Goal: Task Accomplishment & Management: Use online tool/utility

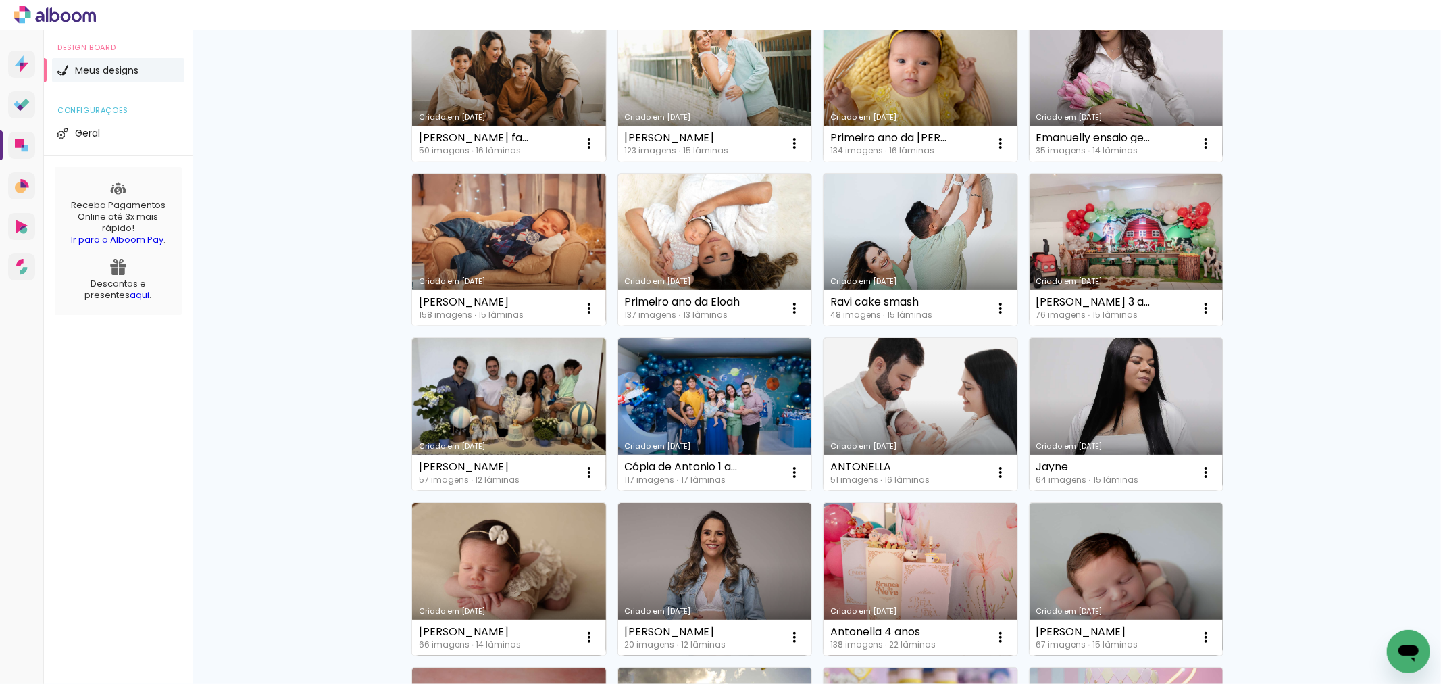
scroll to position [718, 0]
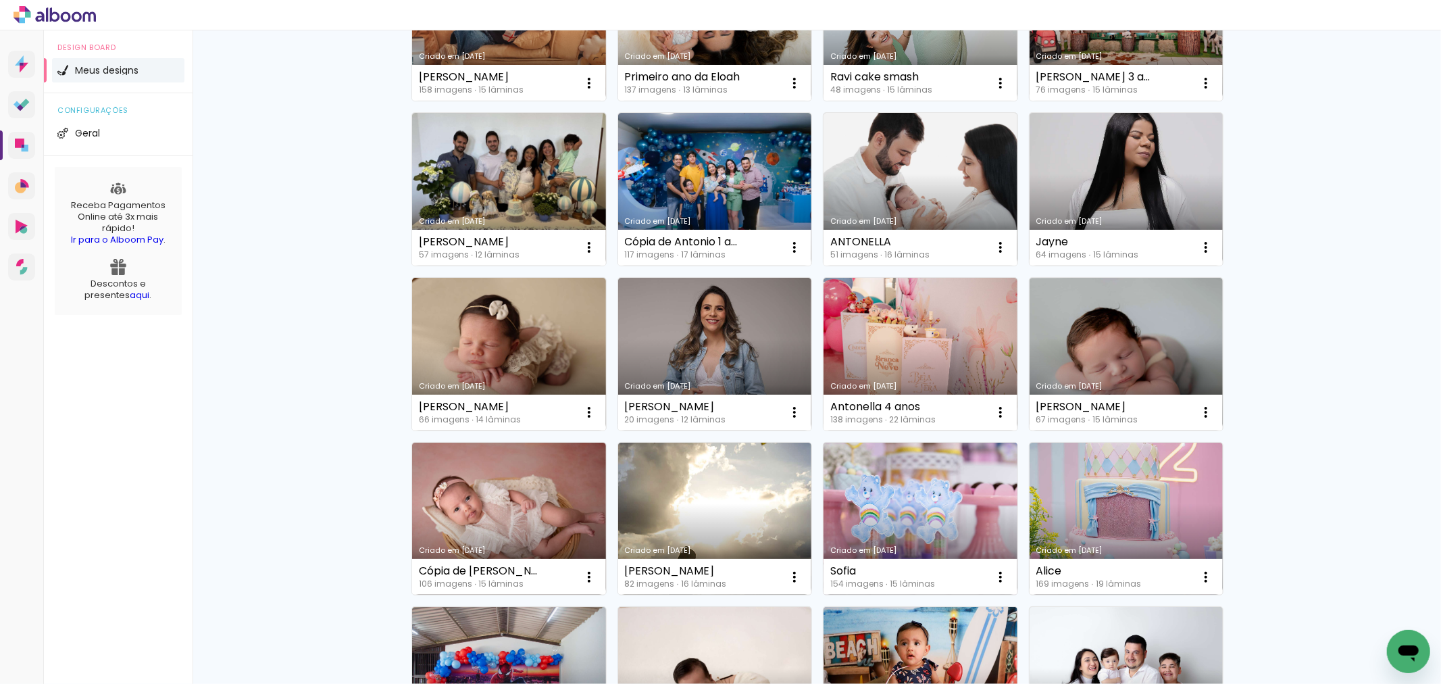
click at [859, 480] on link "Criado em [DATE]" at bounding box center [920, 518] width 194 height 153
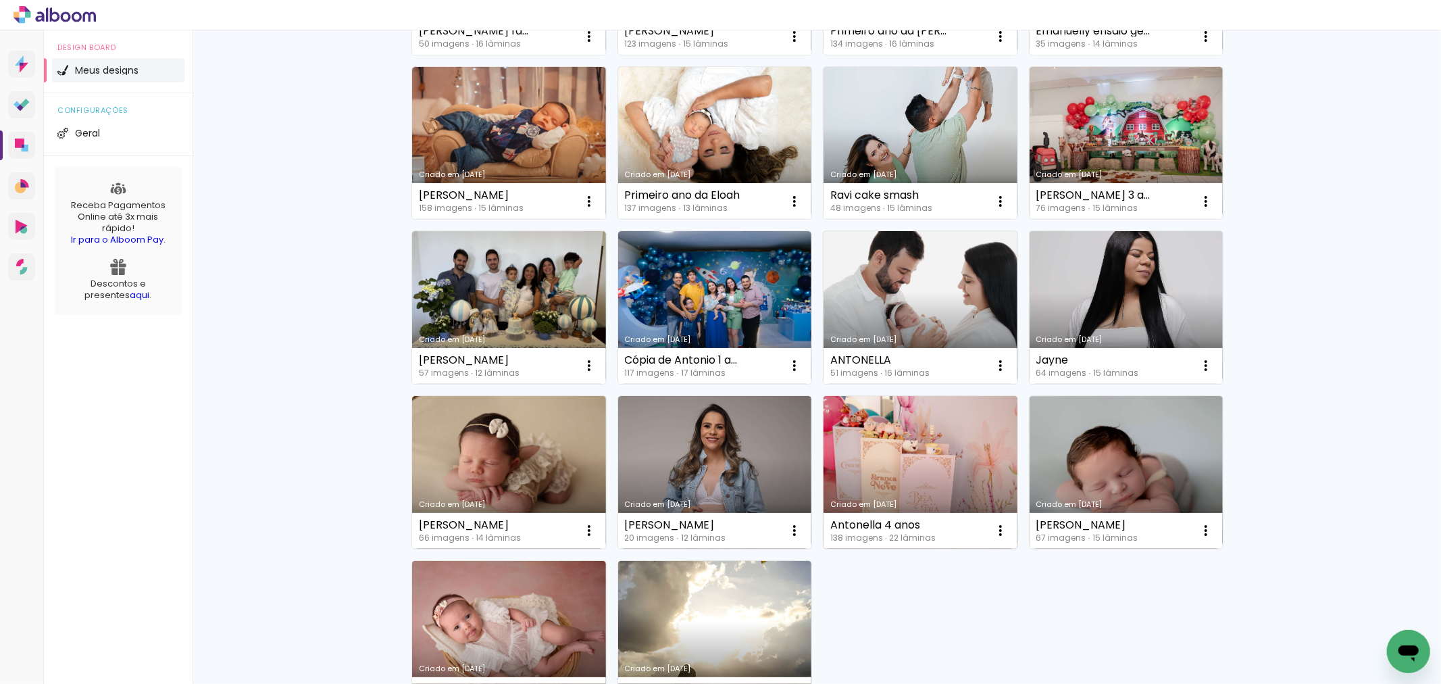
scroll to position [675, 0]
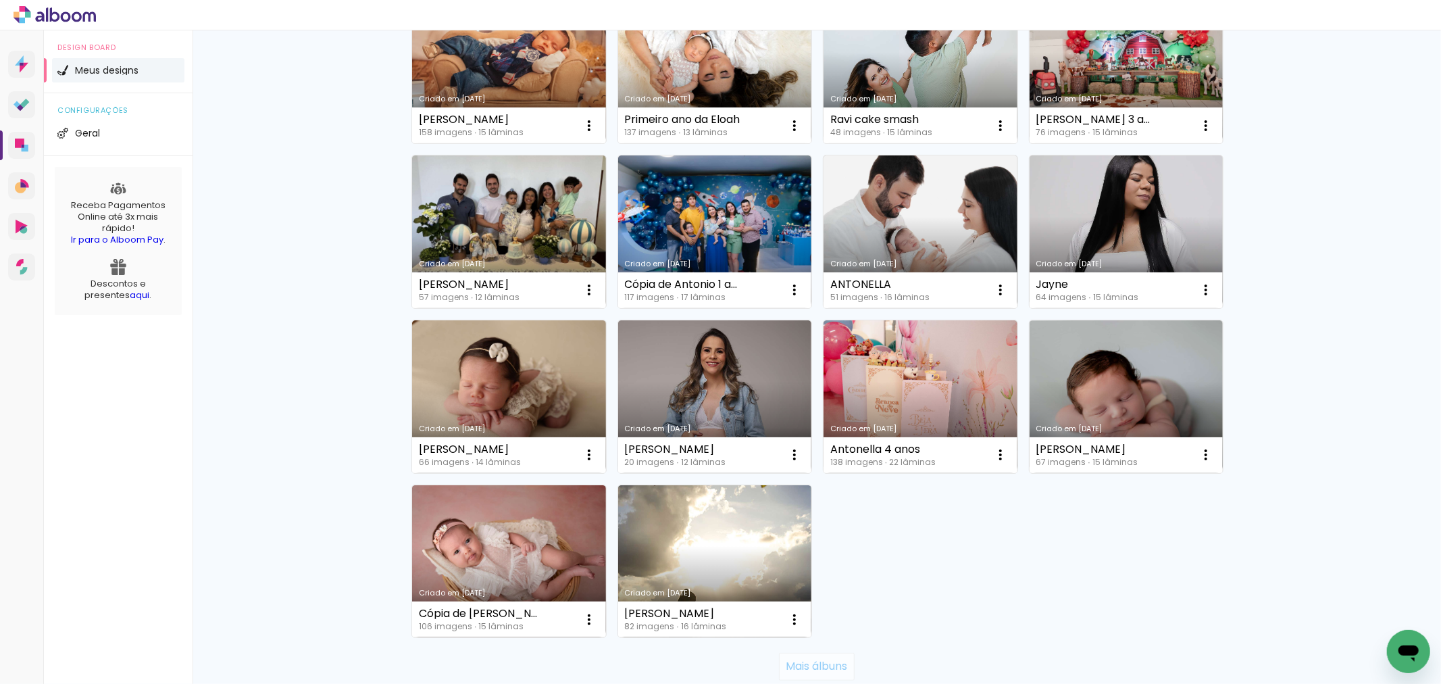
click at [0, 0] on slot "Mais álbuns" at bounding box center [0, 0] width 0 height 0
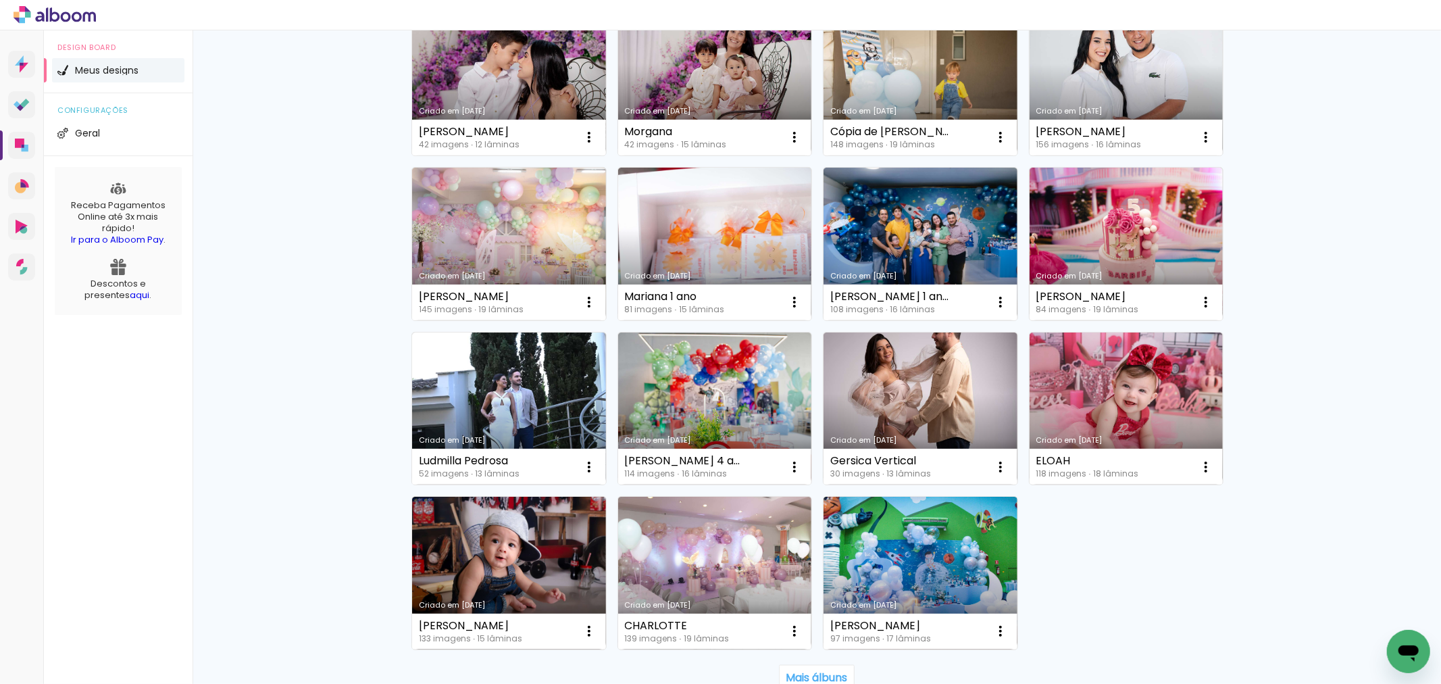
scroll to position [1768, 0]
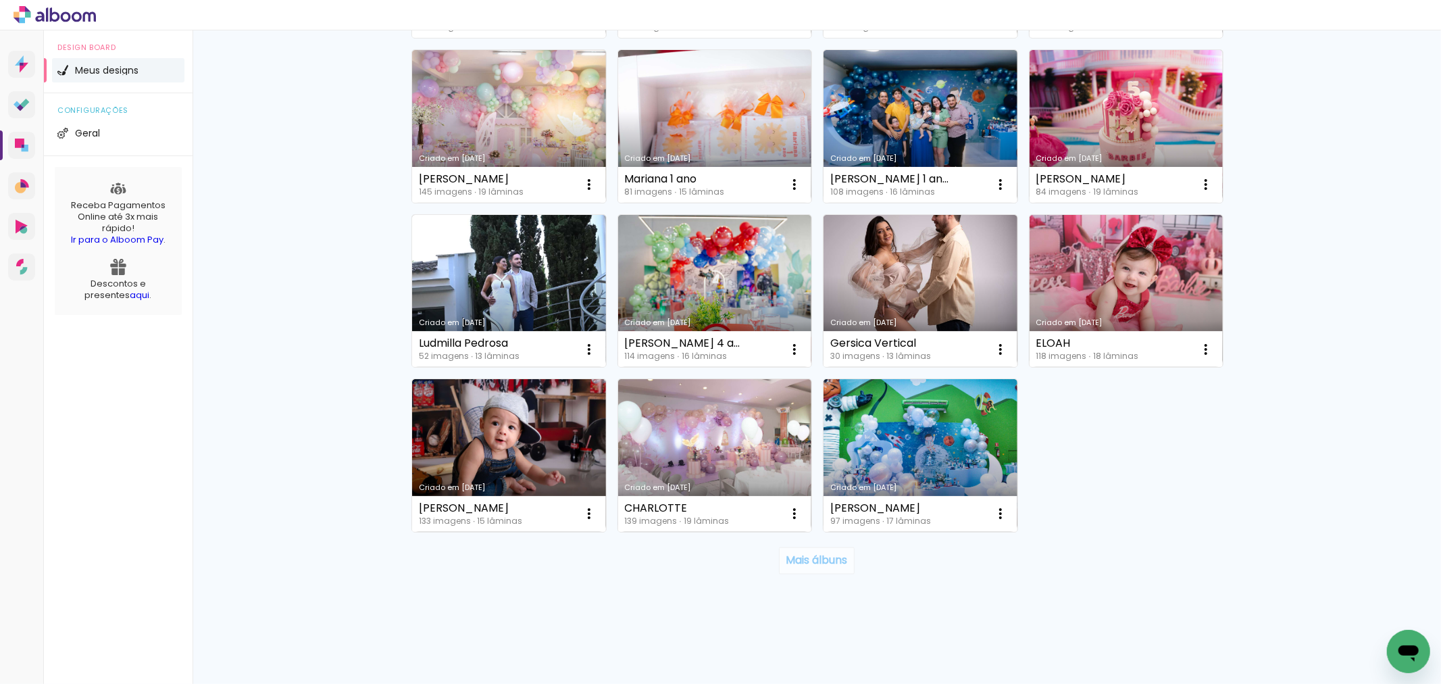
click at [0, 0] on slot "Mais álbuns" at bounding box center [0, 0] width 0 height 0
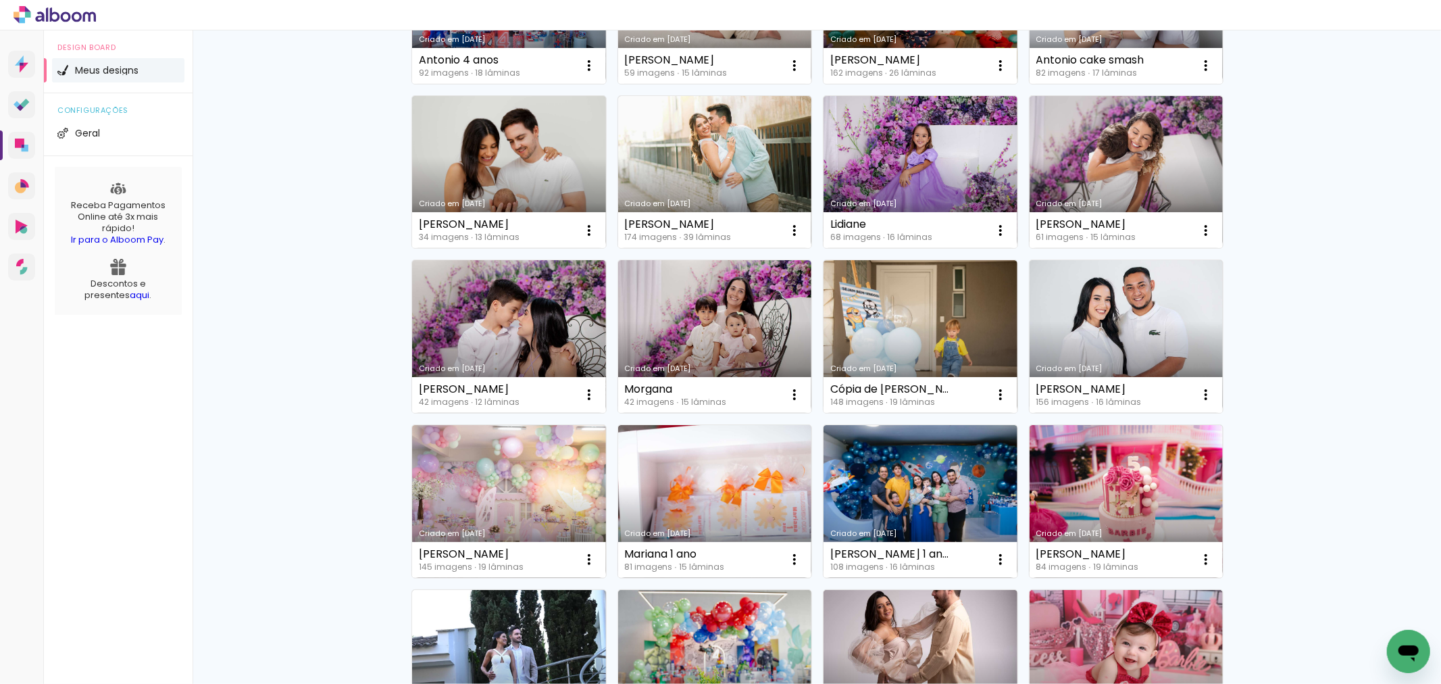
scroll to position [1169, 0]
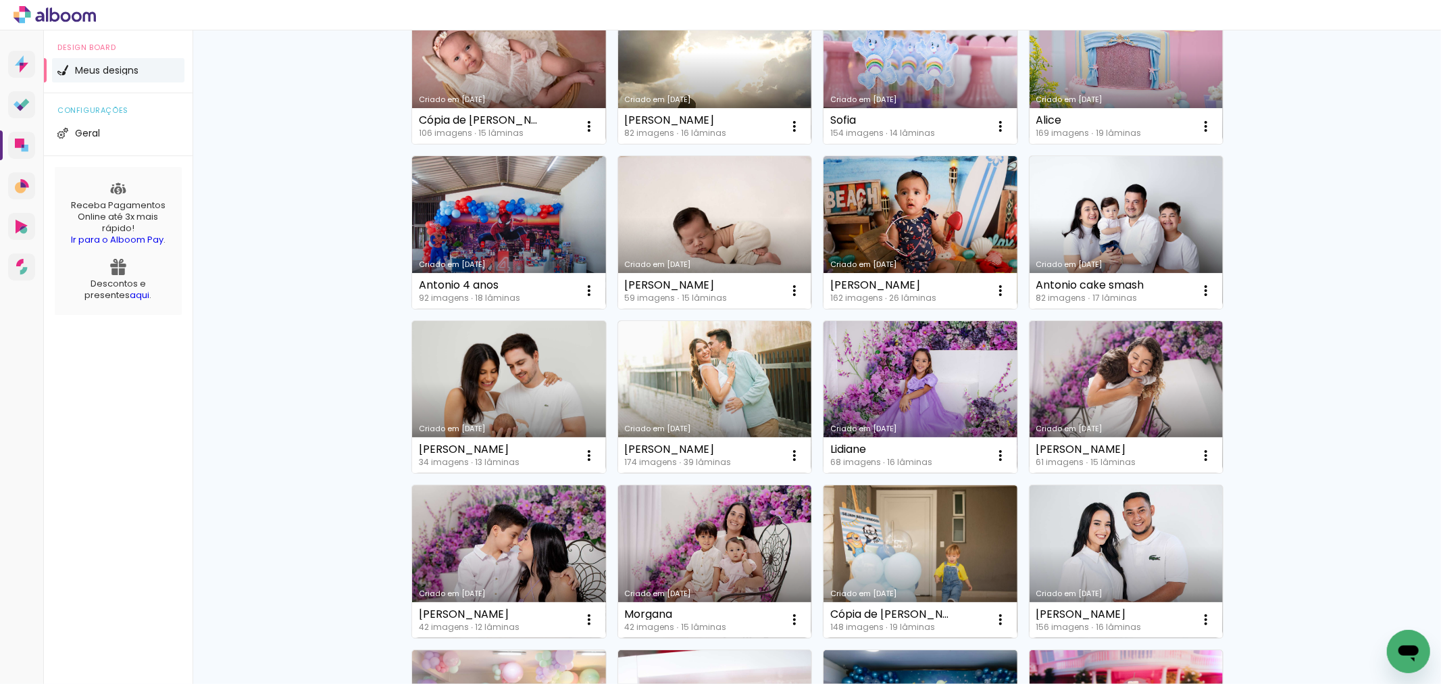
click at [733, 397] on link "Criado em [DATE]" at bounding box center [715, 397] width 194 height 153
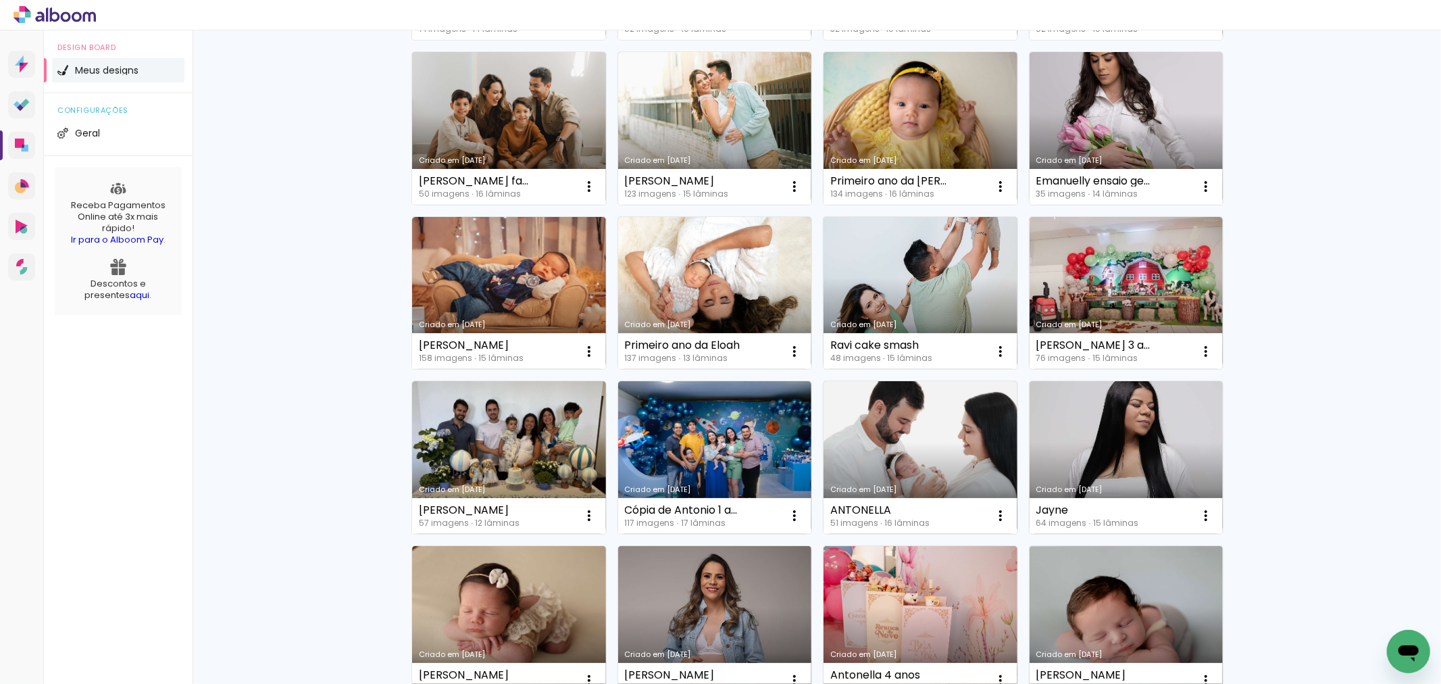
scroll to position [781, 0]
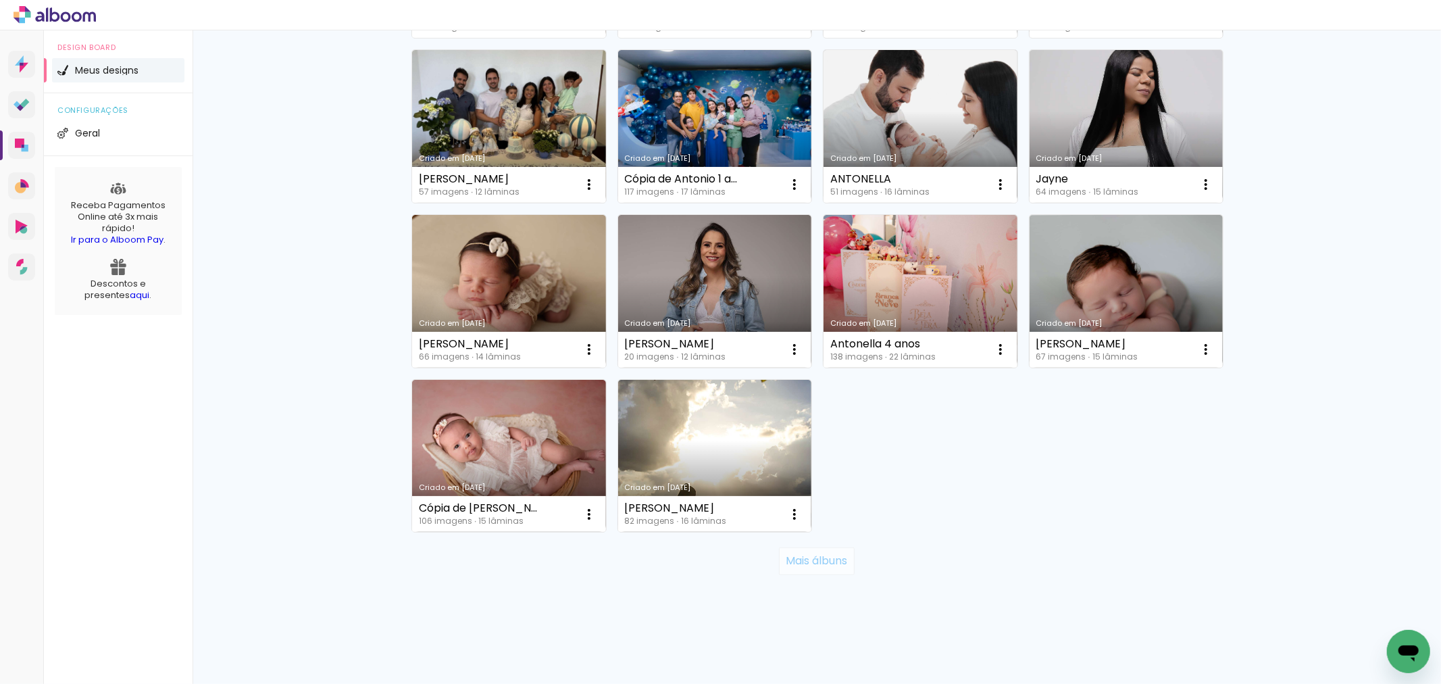
click at [0, 0] on slot "Mais álbuns" at bounding box center [0, 0] width 0 height 0
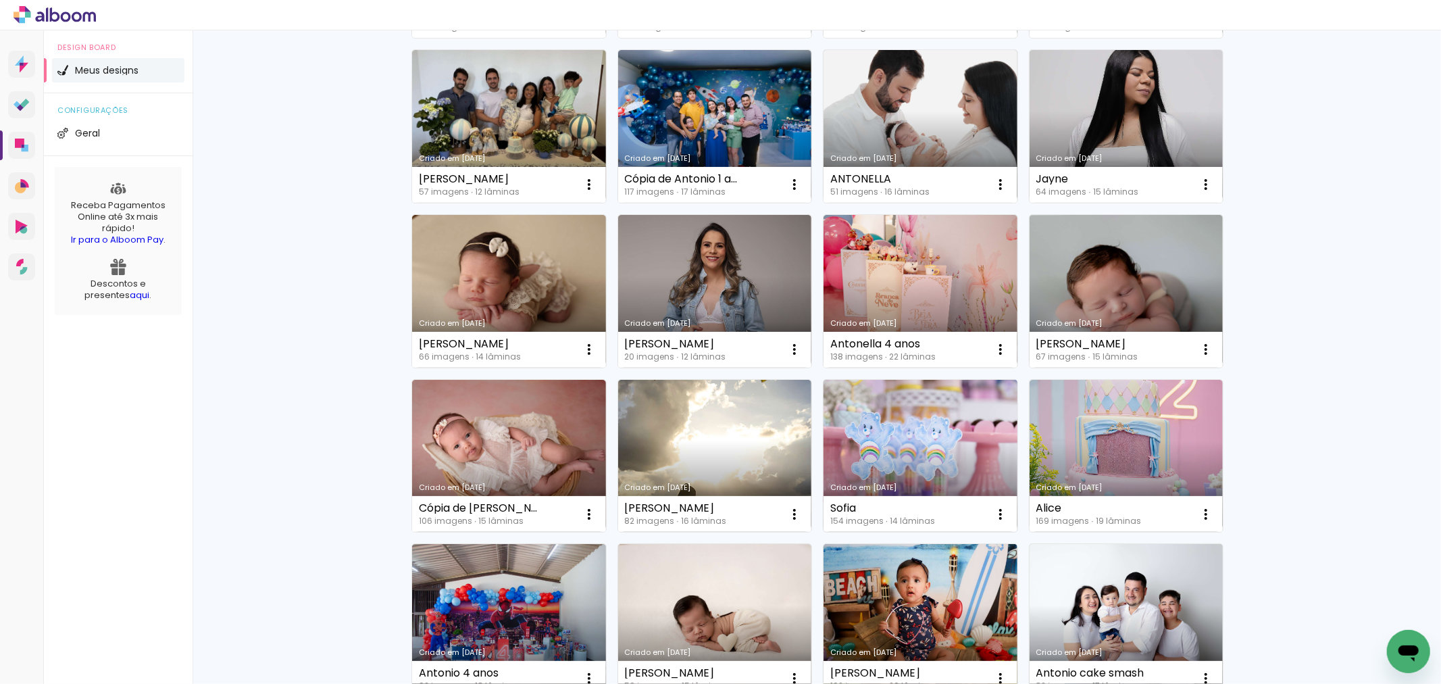
scroll to position [931, 0]
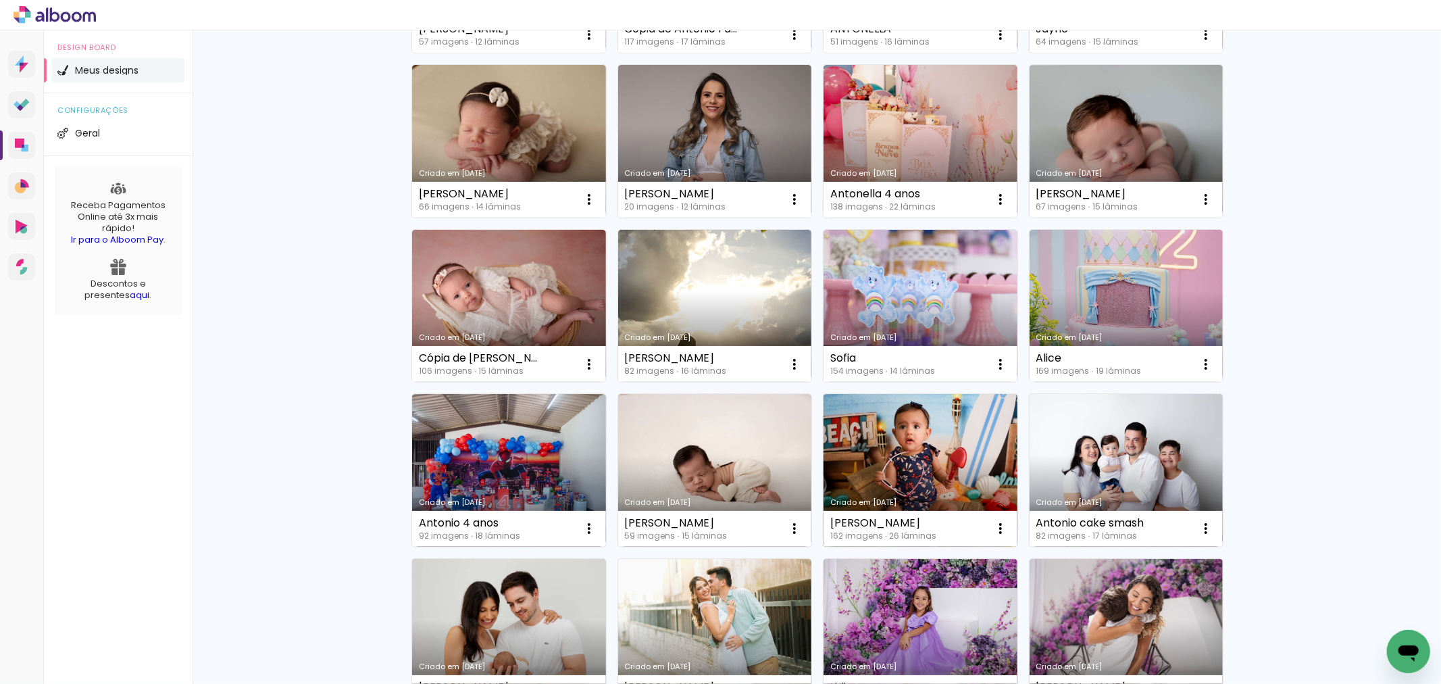
click at [903, 441] on link "Criado em [DATE]" at bounding box center [920, 470] width 194 height 153
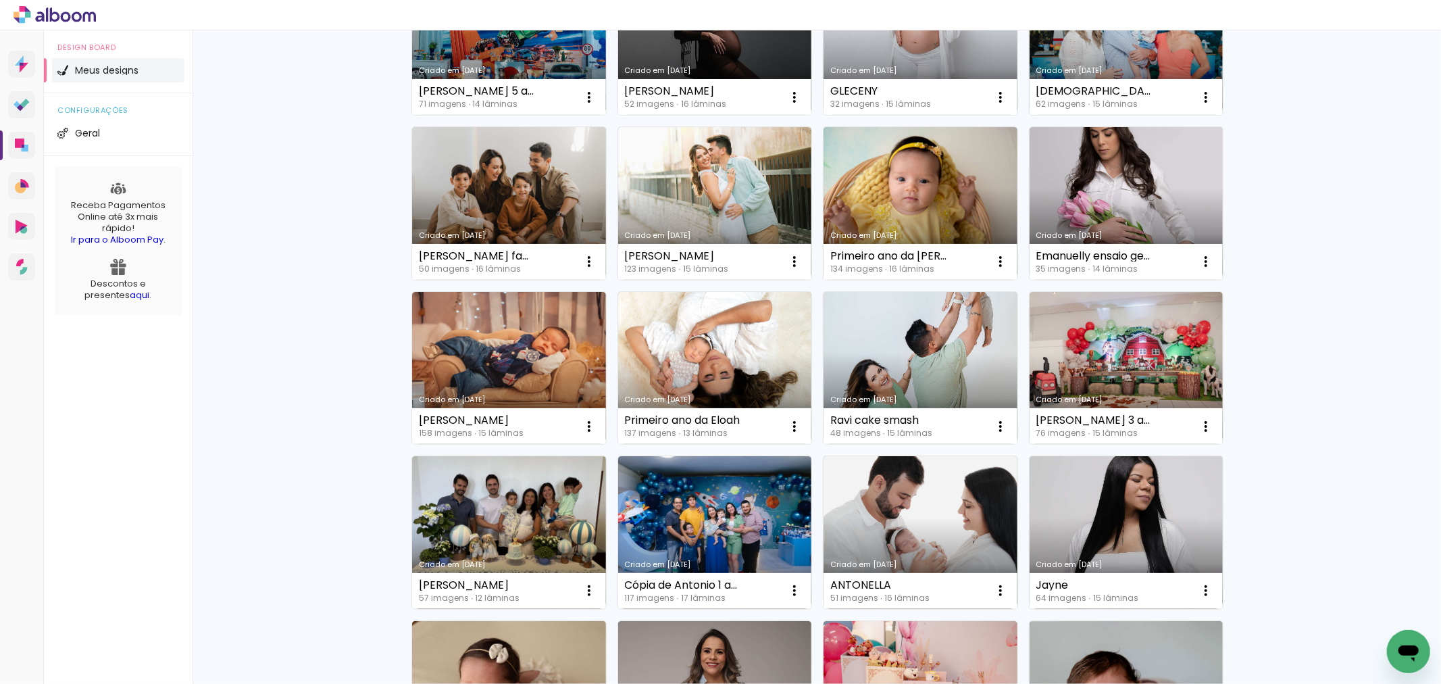
scroll to position [781, 0]
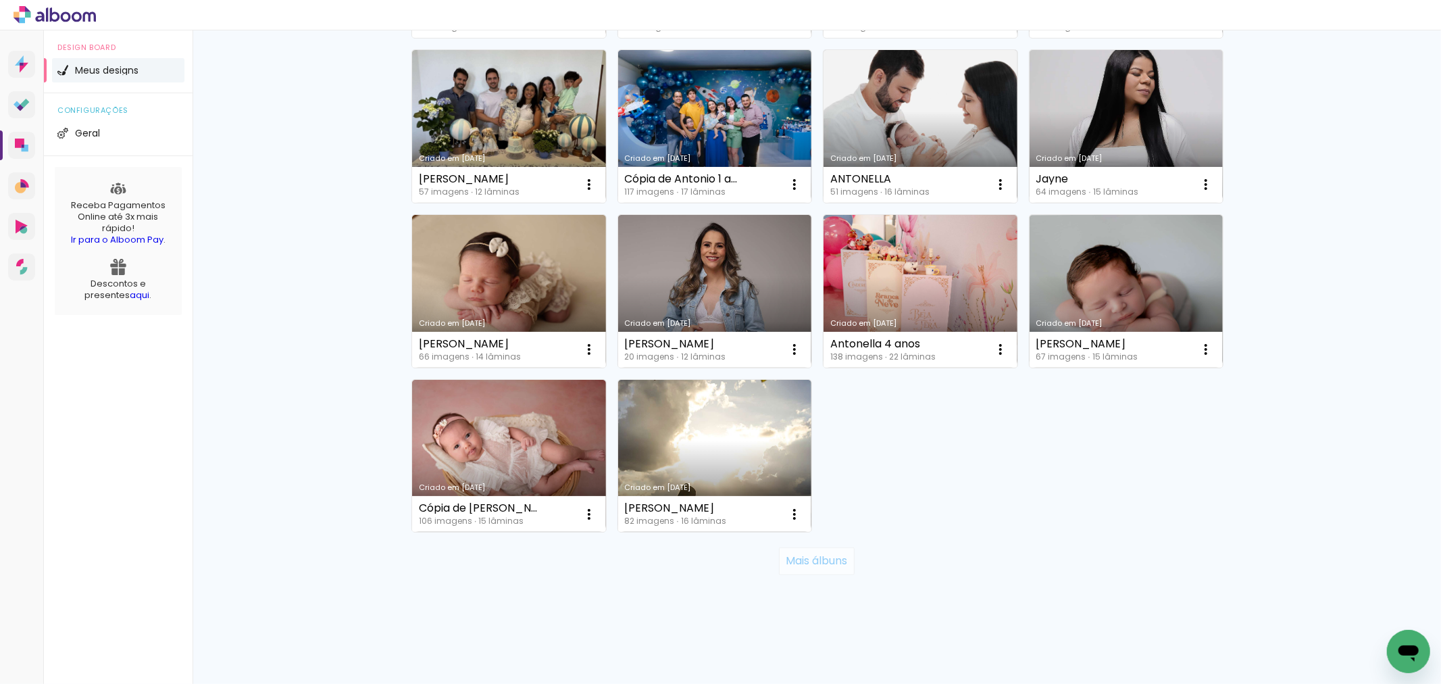
click at [0, 0] on slot "Mais álbuns" at bounding box center [0, 0] width 0 height 0
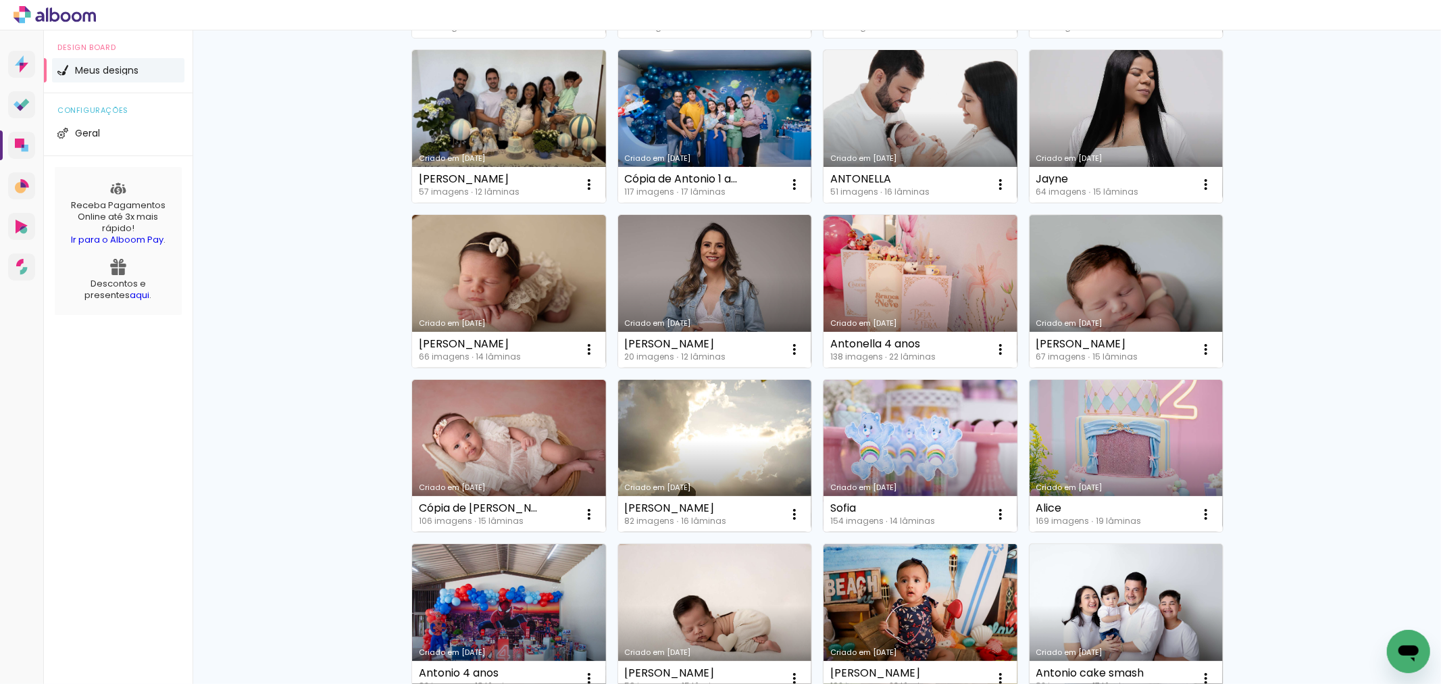
click at [932, 448] on link "Criado em [DATE]" at bounding box center [920, 456] width 194 height 153
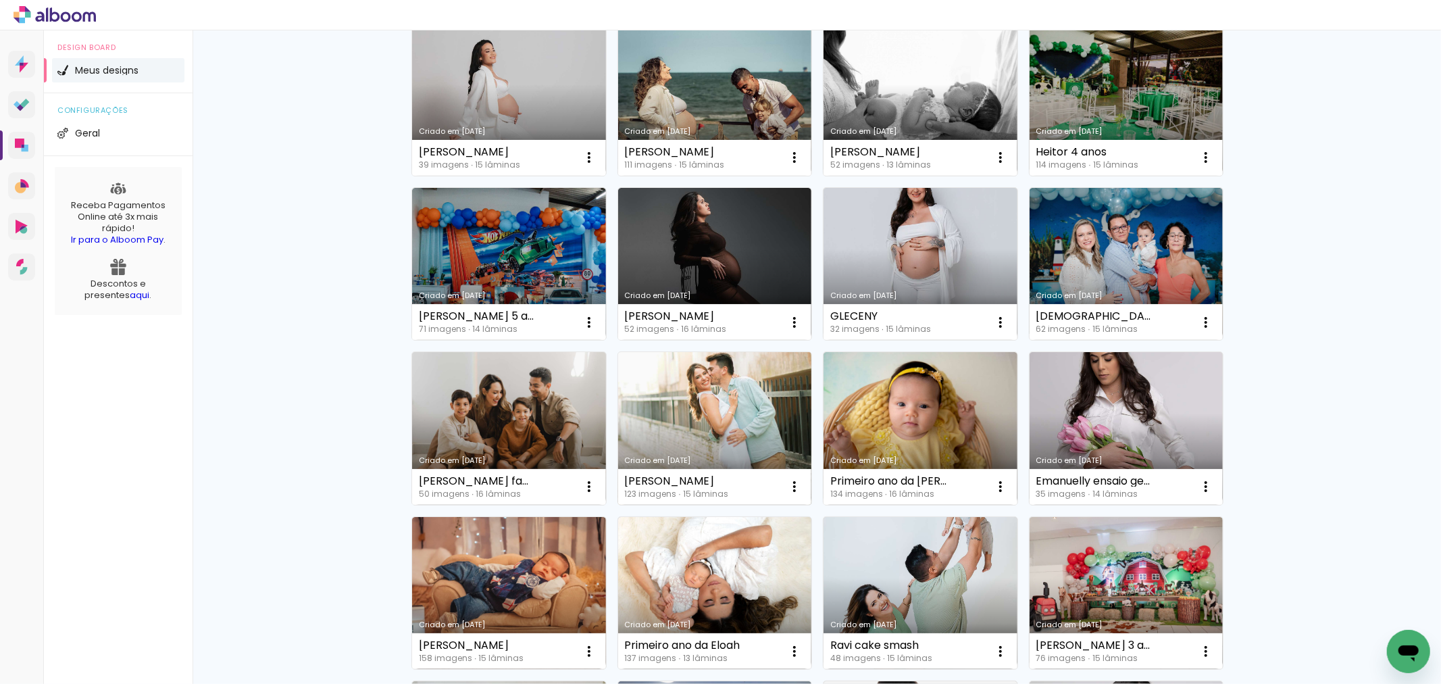
scroll to position [225, 0]
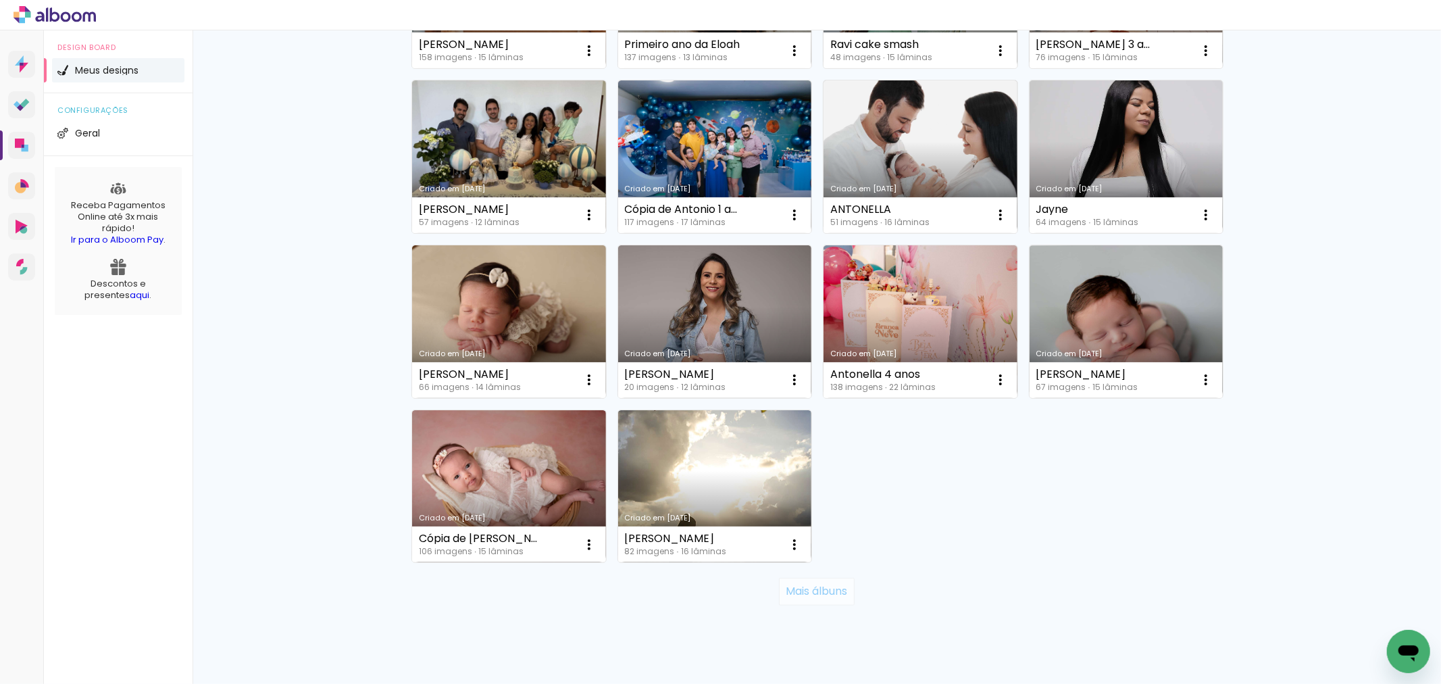
click at [0, 0] on slot "Mais álbuns" at bounding box center [0, 0] width 0 height 0
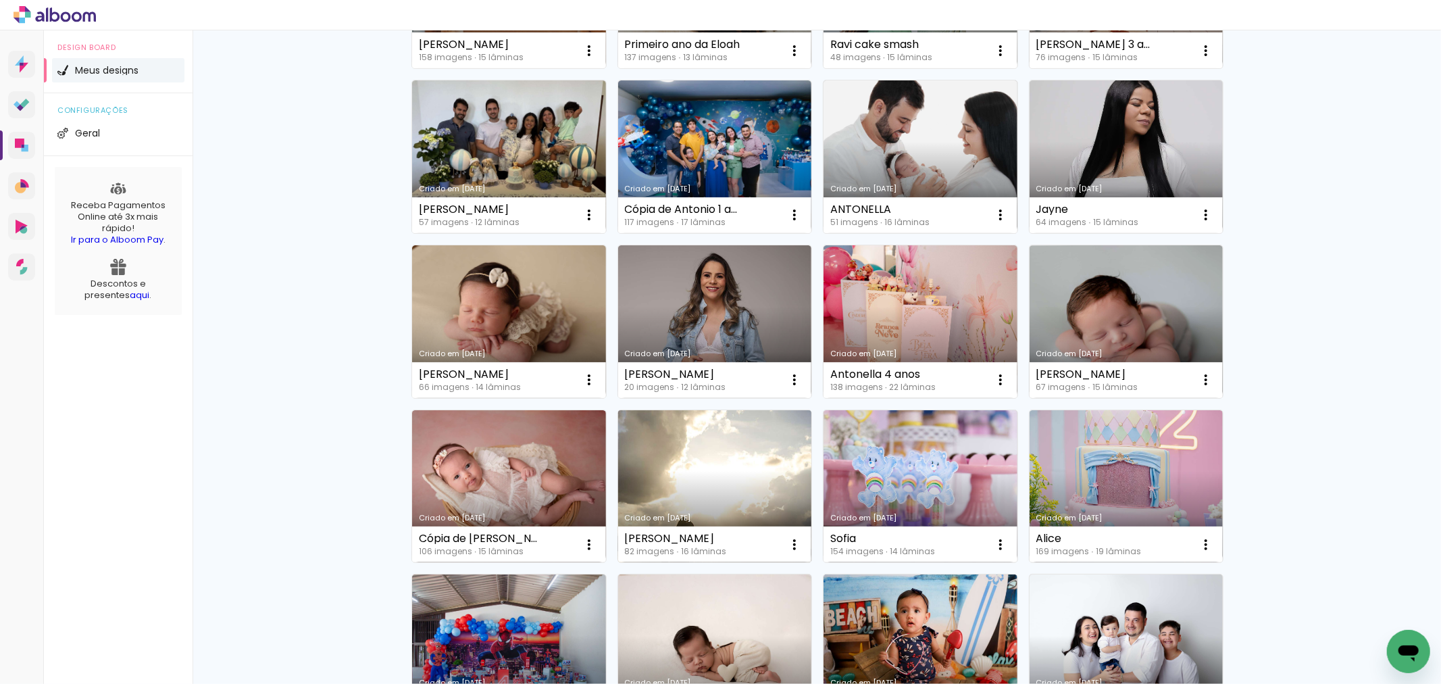
scroll to position [975, 0]
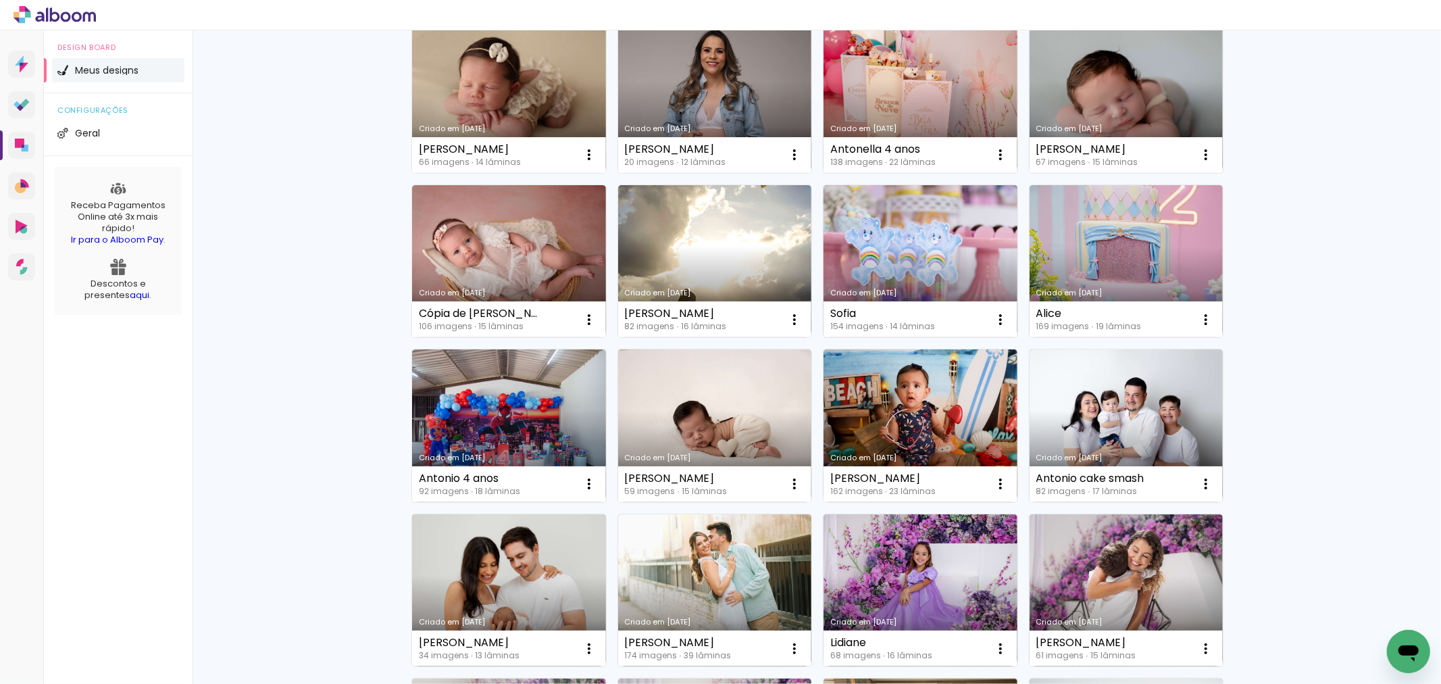
click at [861, 262] on link "Criado em [DATE]" at bounding box center [920, 261] width 194 height 153
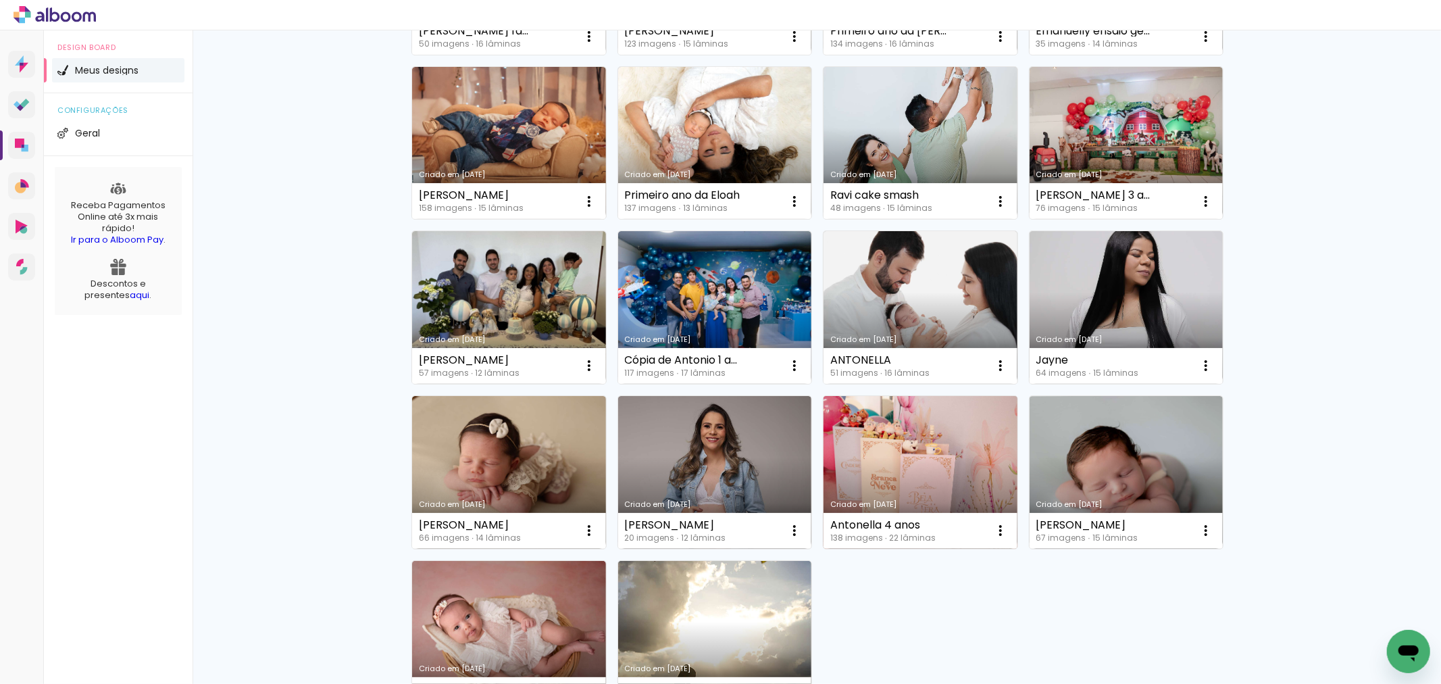
scroll to position [781, 0]
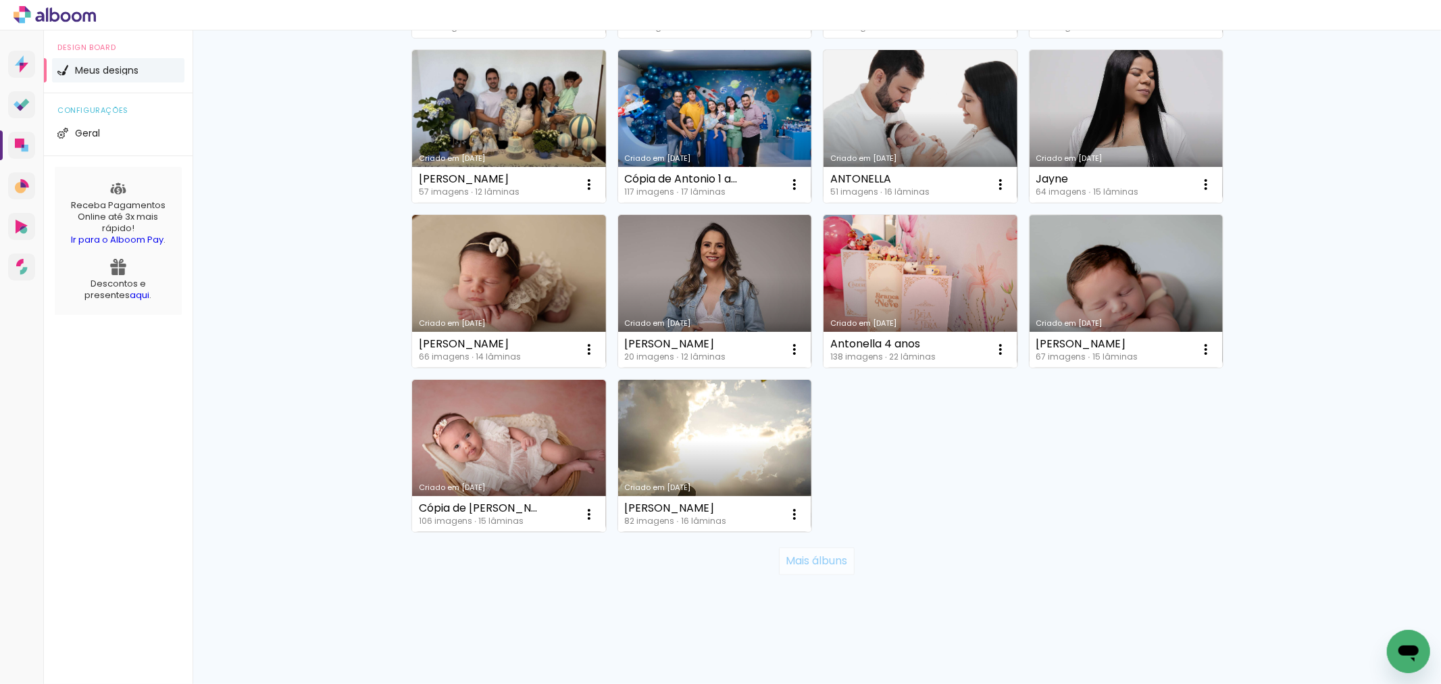
click at [0, 0] on slot "Mais álbuns" at bounding box center [0, 0] width 0 height 0
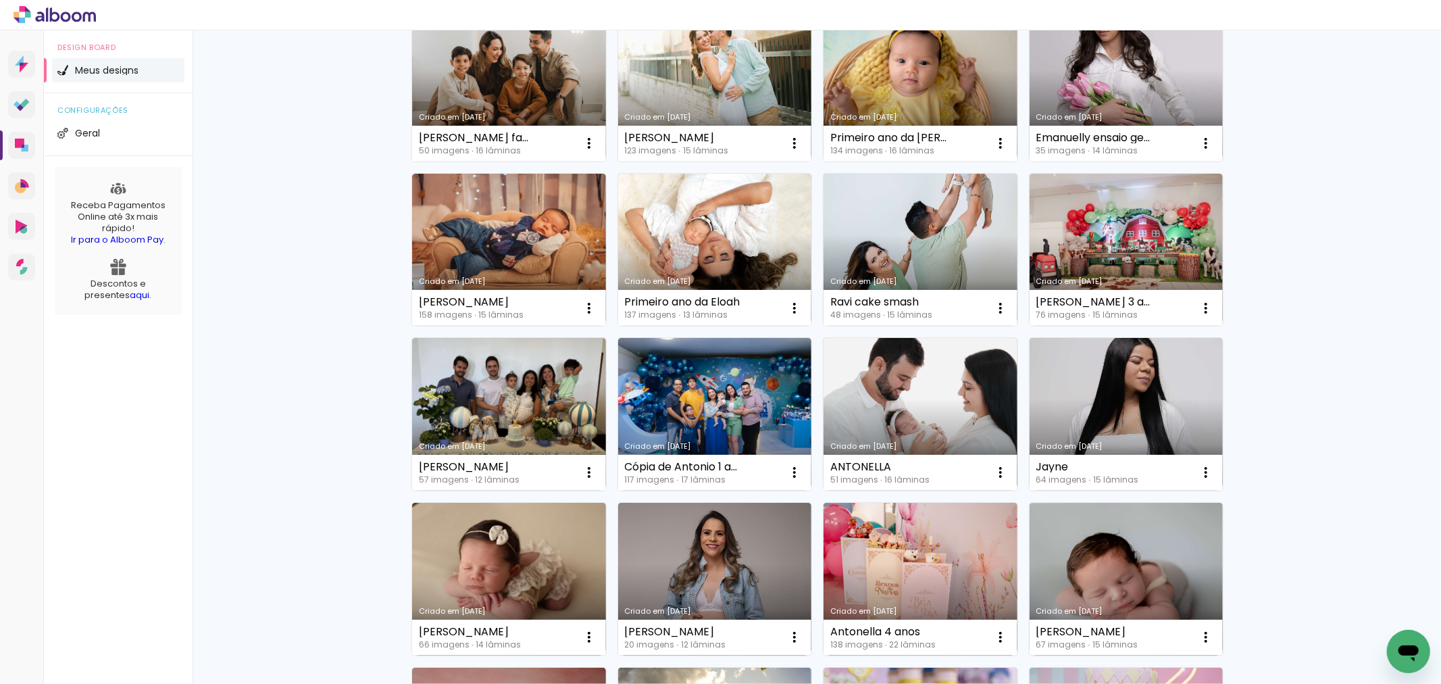
scroll to position [0, 0]
